Goal: Find specific page/section: Find specific page/section

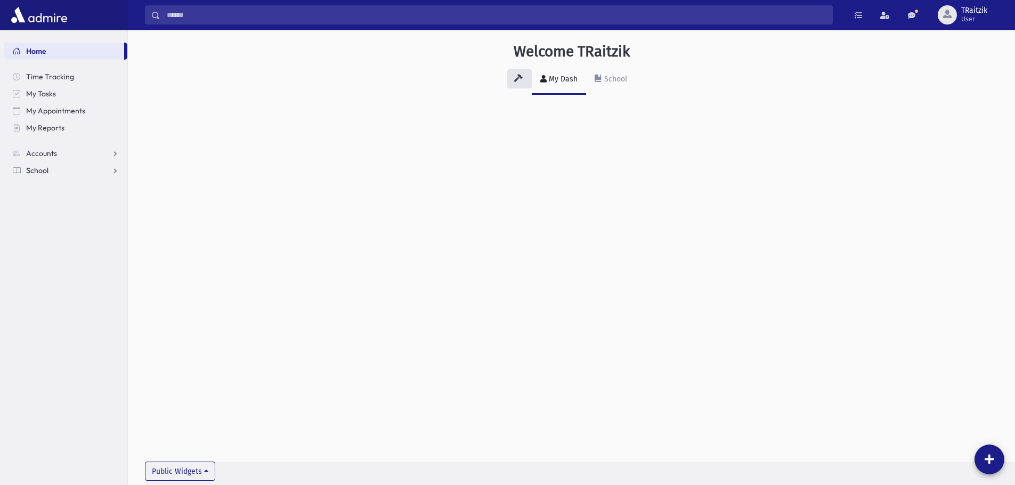
click at [37, 171] on span "School" at bounding box center [37, 171] width 22 height 10
click at [50, 188] on span "Students" at bounding box center [46, 188] width 29 height 10
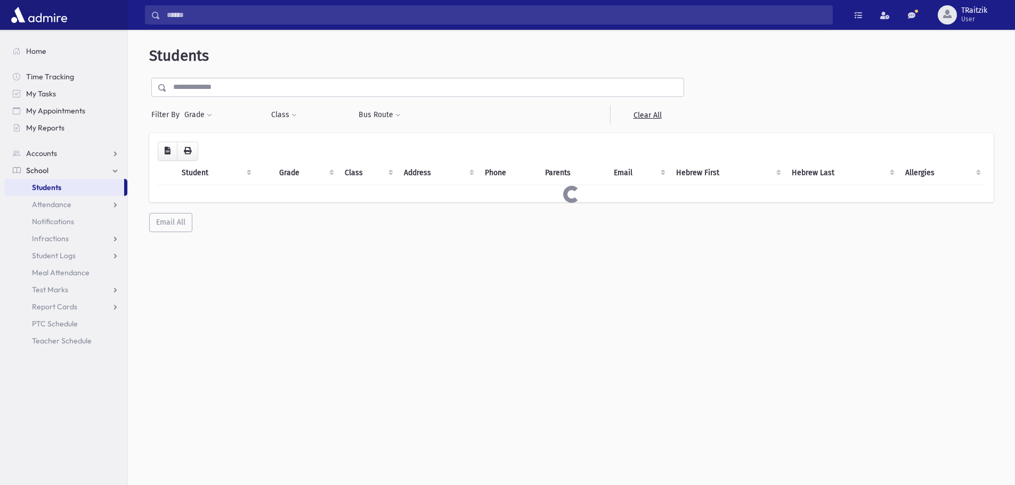
select select
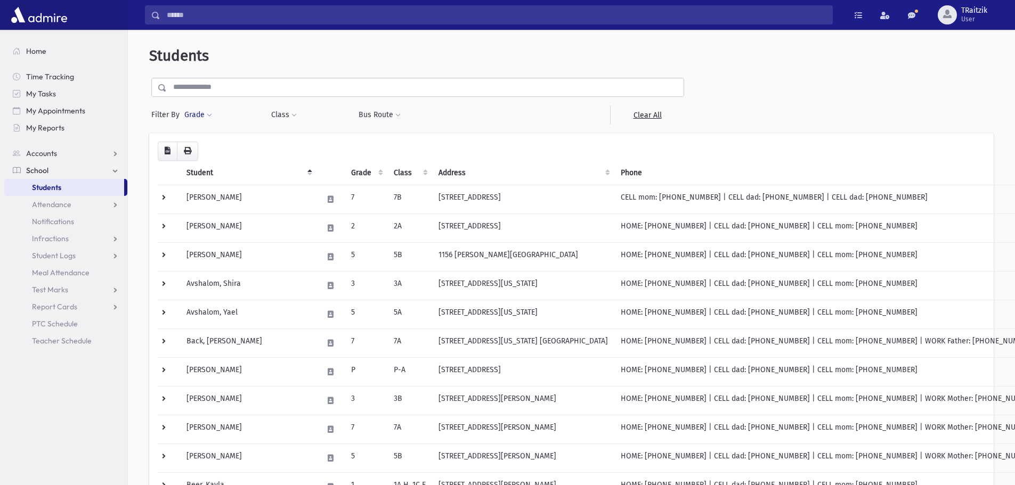
click at [207, 114] on span at bounding box center [209, 115] width 5 height 6
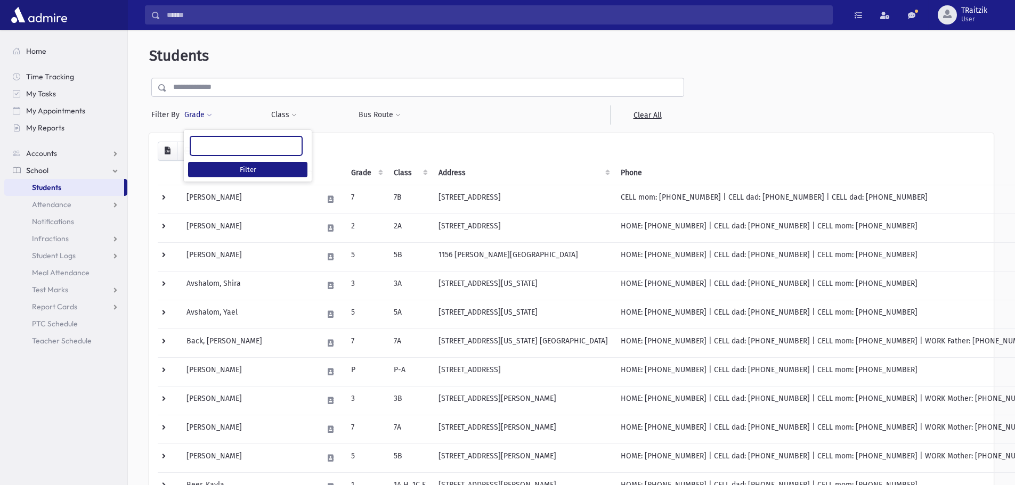
click at [201, 141] on input "search" at bounding box center [200, 146] width 6 height 11
type input "*"
select select "*"
click at [288, 116] on button "Class" at bounding box center [284, 114] width 27 height 19
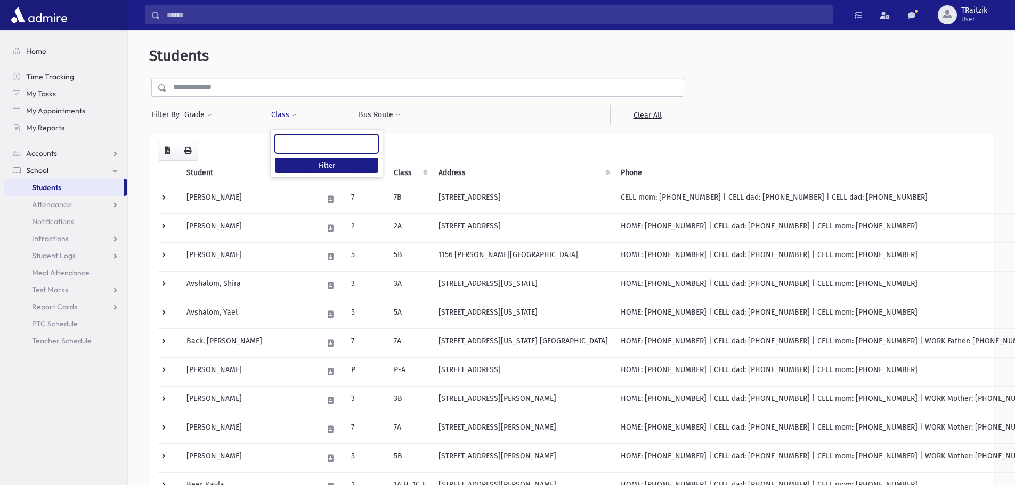
click at [291, 149] on ul at bounding box center [326, 143] width 102 height 16
type input "**"
select select "**"
click at [299, 164] on button "Filter" at bounding box center [326, 165] width 103 height 15
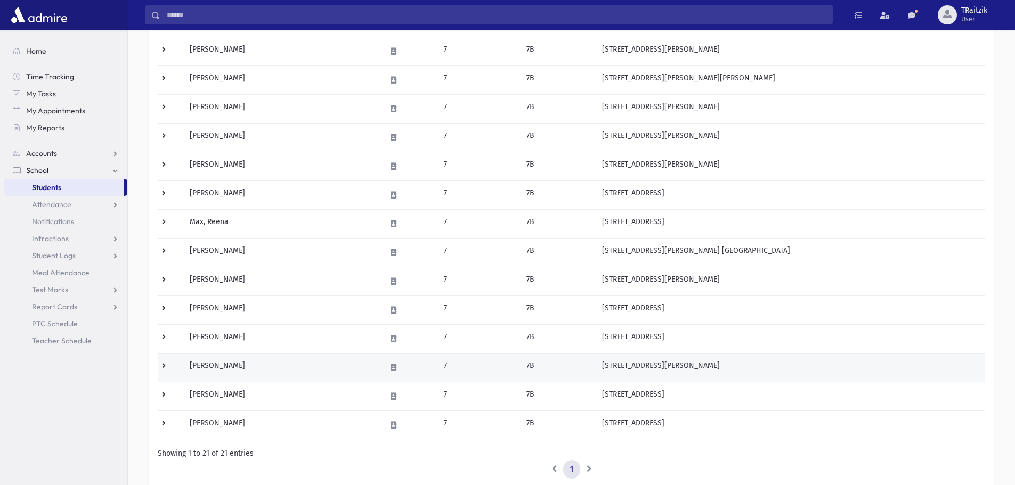
scroll to position [373, 0]
